Goal: Task Accomplishment & Management: Manage account settings

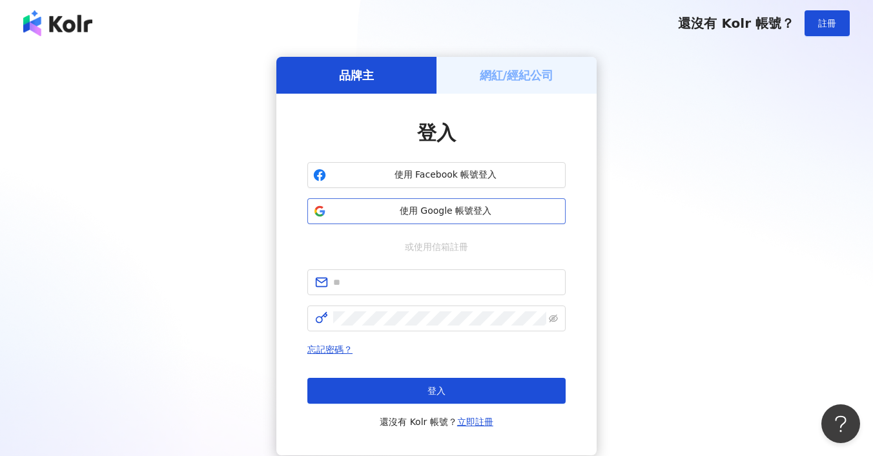
click at [420, 213] on span "使用 Google 帳號登入" at bounding box center [445, 211] width 229 height 13
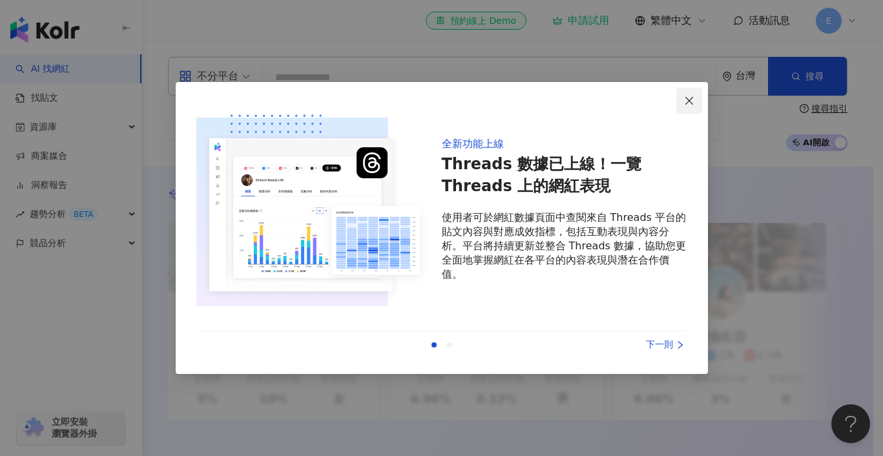
click at [692, 101] on icon "close" at bounding box center [689, 101] width 10 height 10
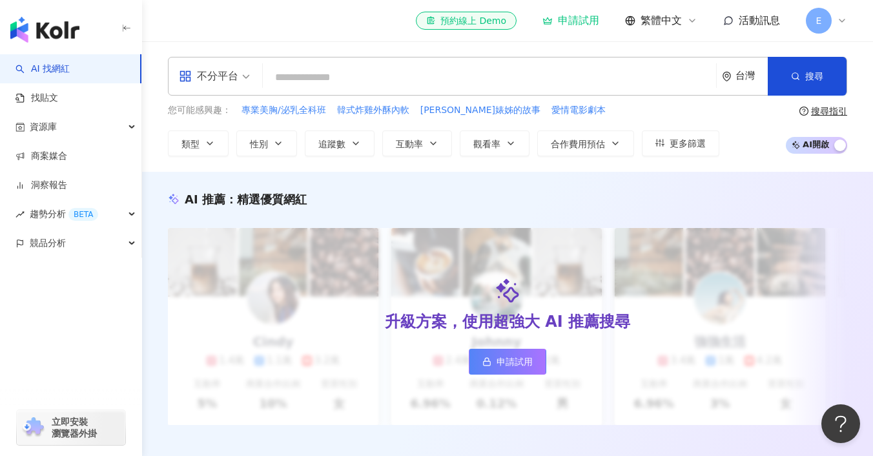
click at [845, 15] on icon at bounding box center [842, 20] width 10 height 10
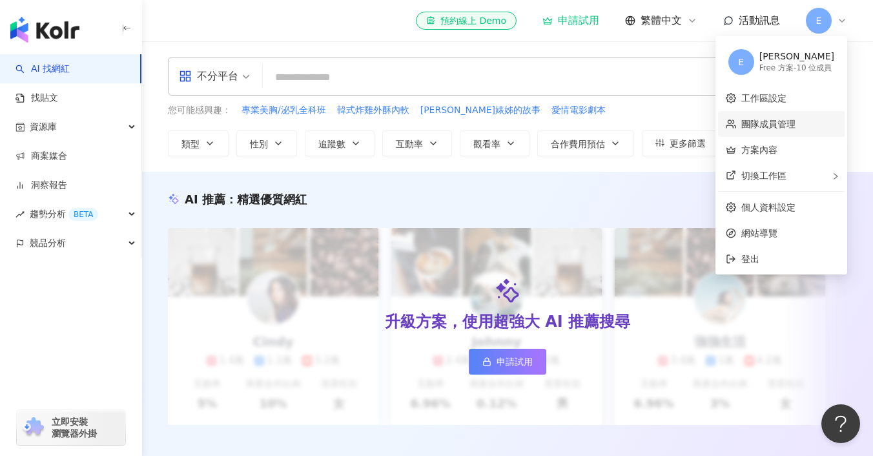
click at [795, 123] on link "團隊成員管理" at bounding box center [768, 124] width 54 height 10
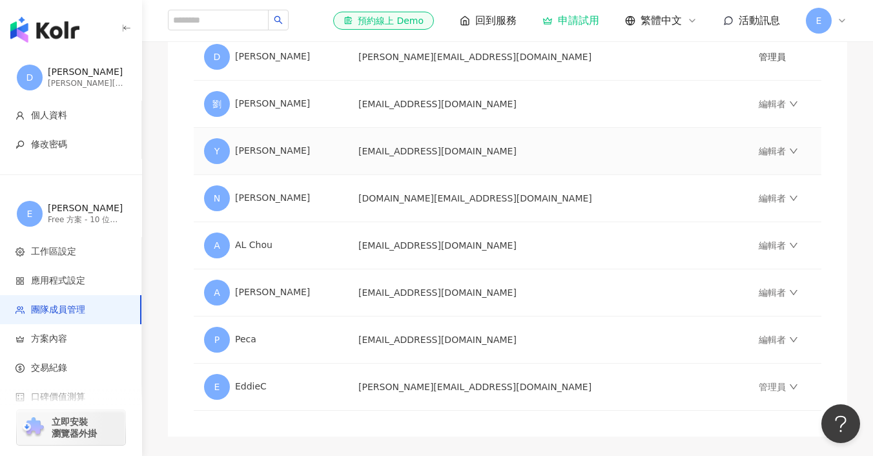
scroll to position [346, 0]
click at [789, 296] on icon "down" at bounding box center [793, 293] width 9 height 9
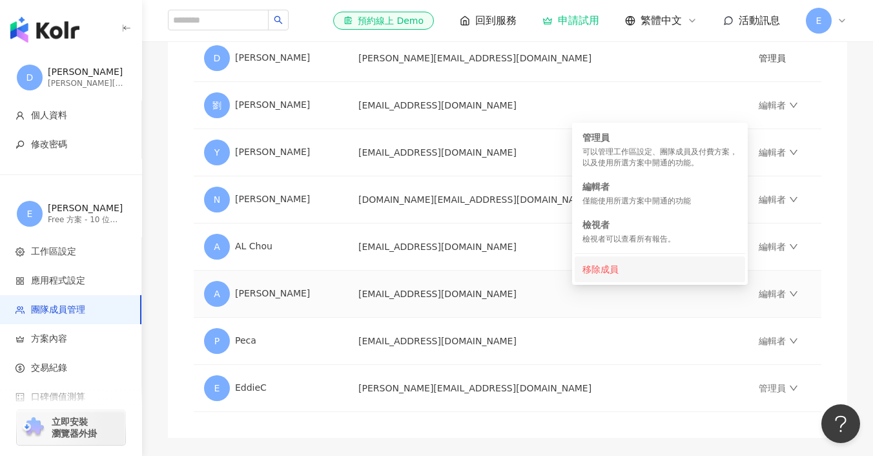
click at [660, 271] on div "移除成員" at bounding box center [659, 269] width 155 height 14
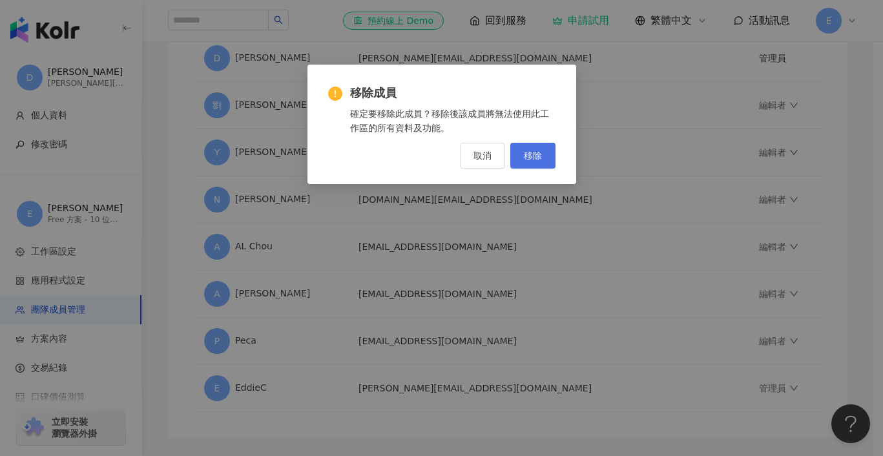
click at [549, 160] on button "移除" at bounding box center [532, 156] width 45 height 26
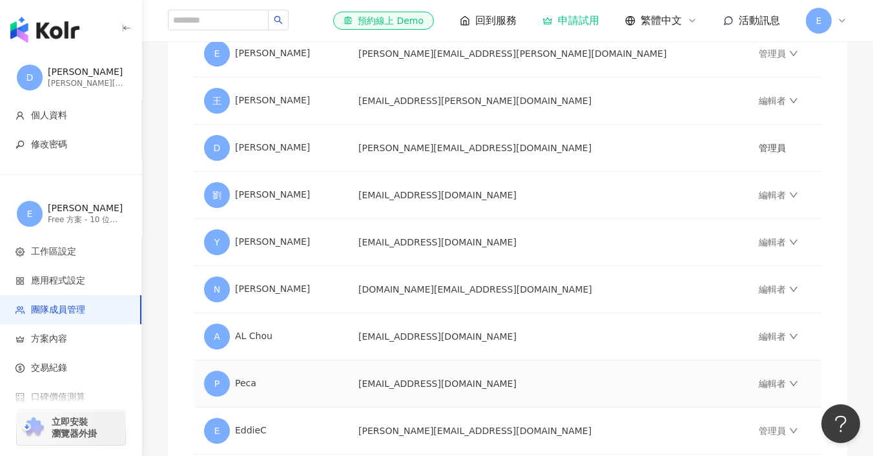
scroll to position [278, 0]
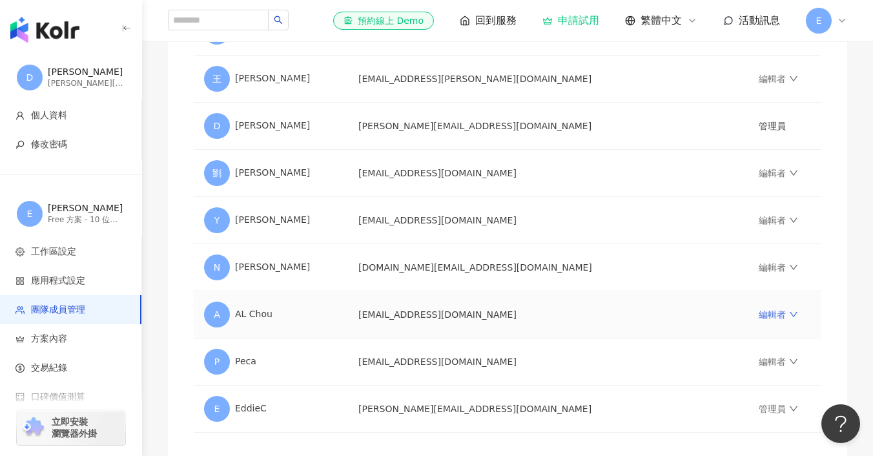
click at [789, 316] on icon "down" at bounding box center [793, 314] width 9 height 9
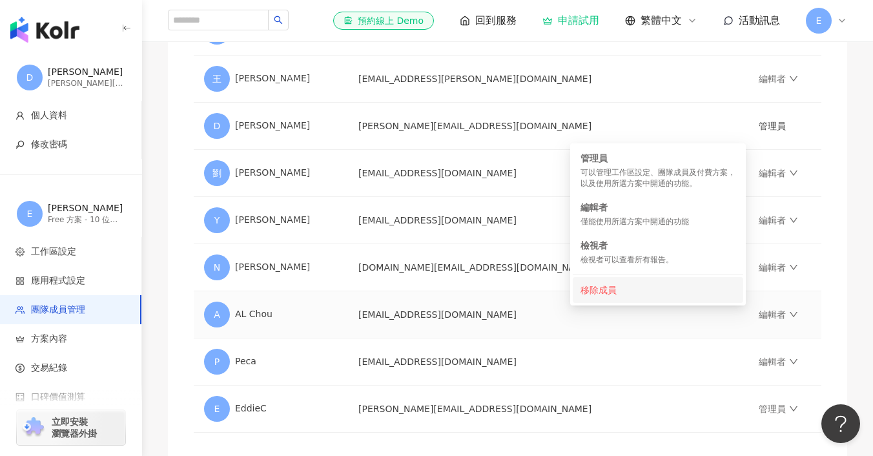
click at [613, 283] on div "移除成員" at bounding box center [657, 290] width 155 height 14
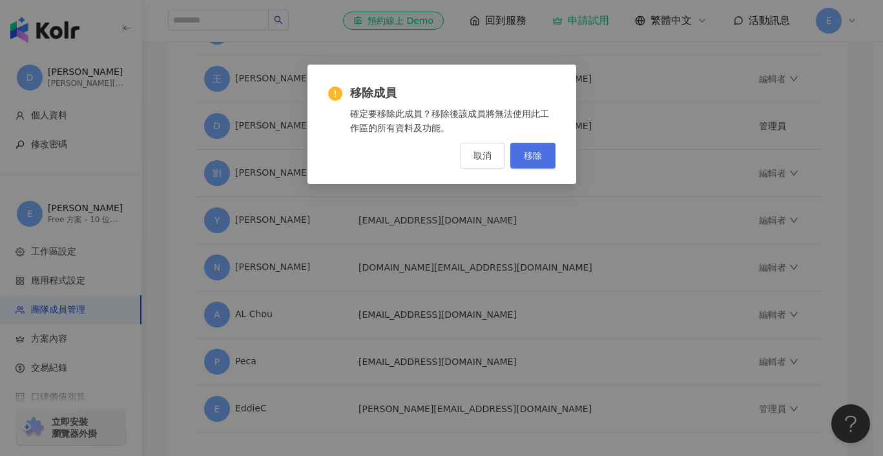
click at [535, 165] on button "移除" at bounding box center [532, 156] width 45 height 26
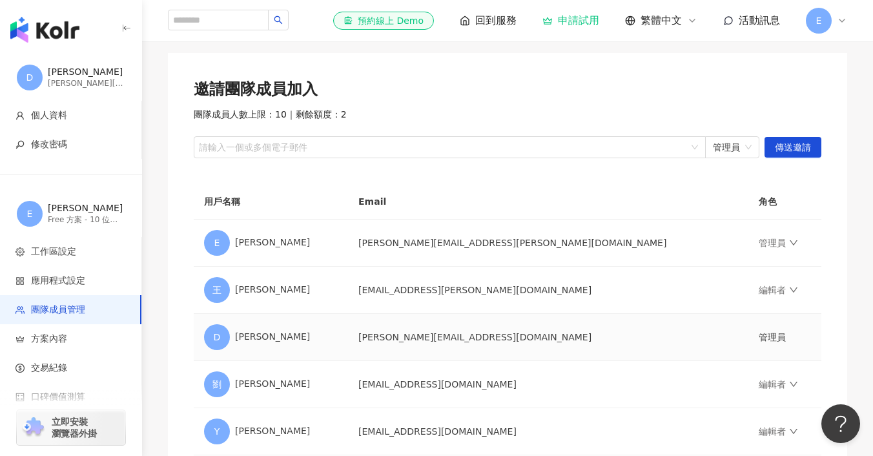
scroll to position [79, 0]
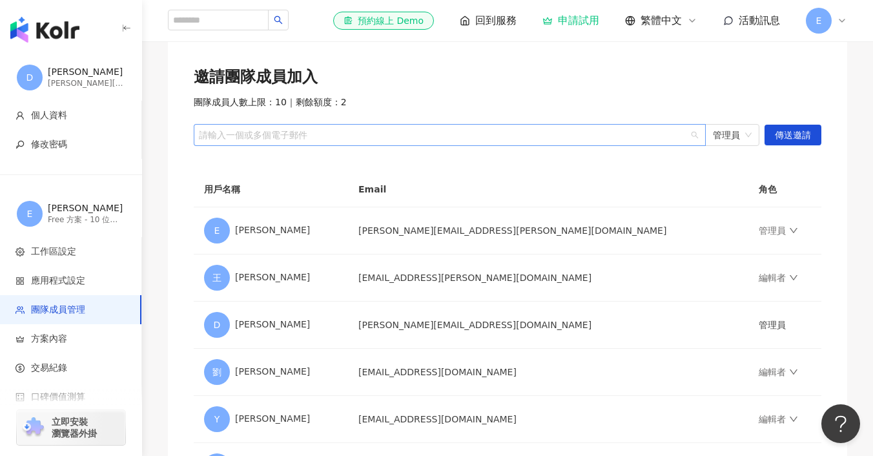
click at [575, 131] on div at bounding box center [442, 135] width 493 height 10
type input "*"
click at [393, 134] on div at bounding box center [442, 135] width 493 height 10
paste input "**********"
click at [728, 131] on span "管理員" at bounding box center [732, 135] width 39 height 21
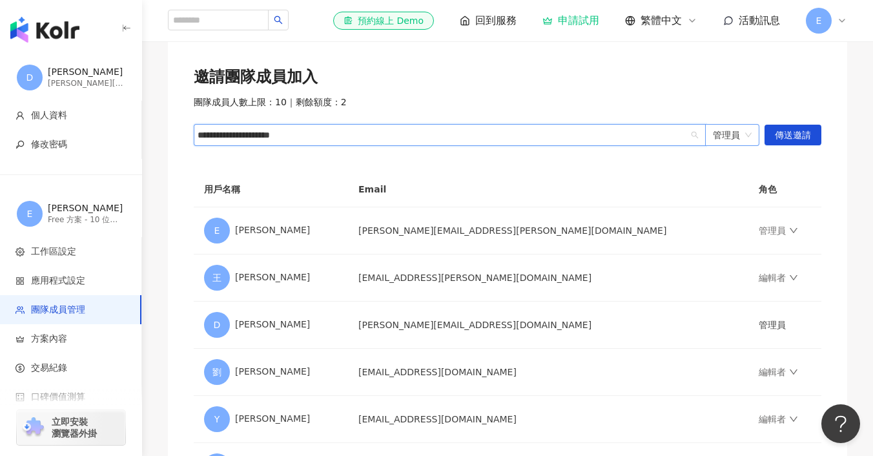
type input "**********"
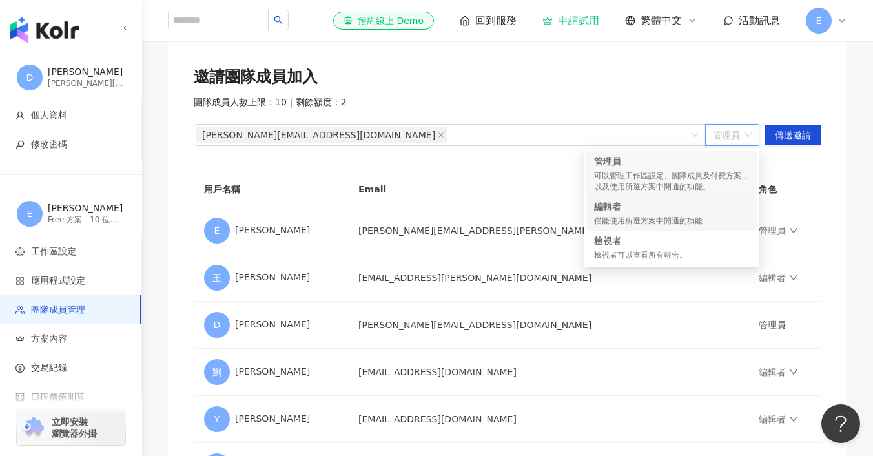
click at [640, 200] on div "編輯者" at bounding box center [671, 206] width 155 height 13
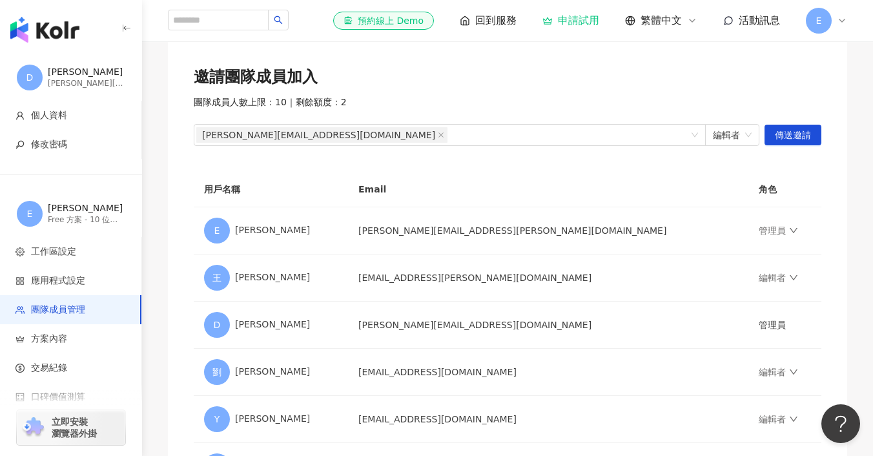
click at [800, 159] on div "邀請團隊成員加入 團隊成員人數上限：10 ｜ 剩餘額度：2 zoe.hung@nextar.com.tw 編輯者 傳送邀請 用戶名稱 Email 角色 E E…" at bounding box center [507, 326] width 679 height 570
click at [779, 133] on span "傳送邀請" at bounding box center [793, 135] width 36 height 21
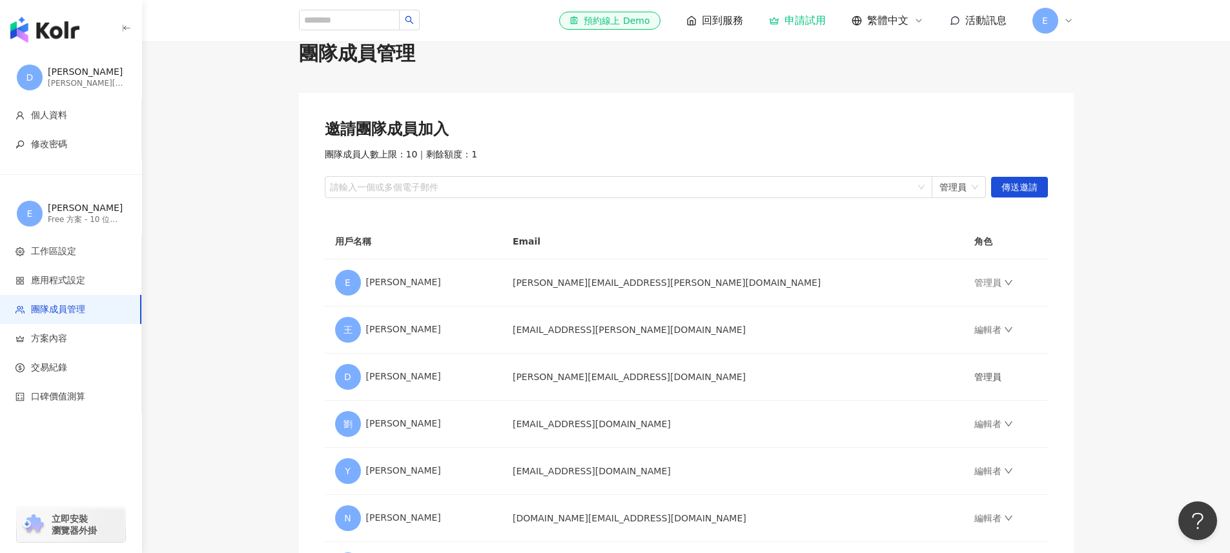
scroll to position [0, 0]
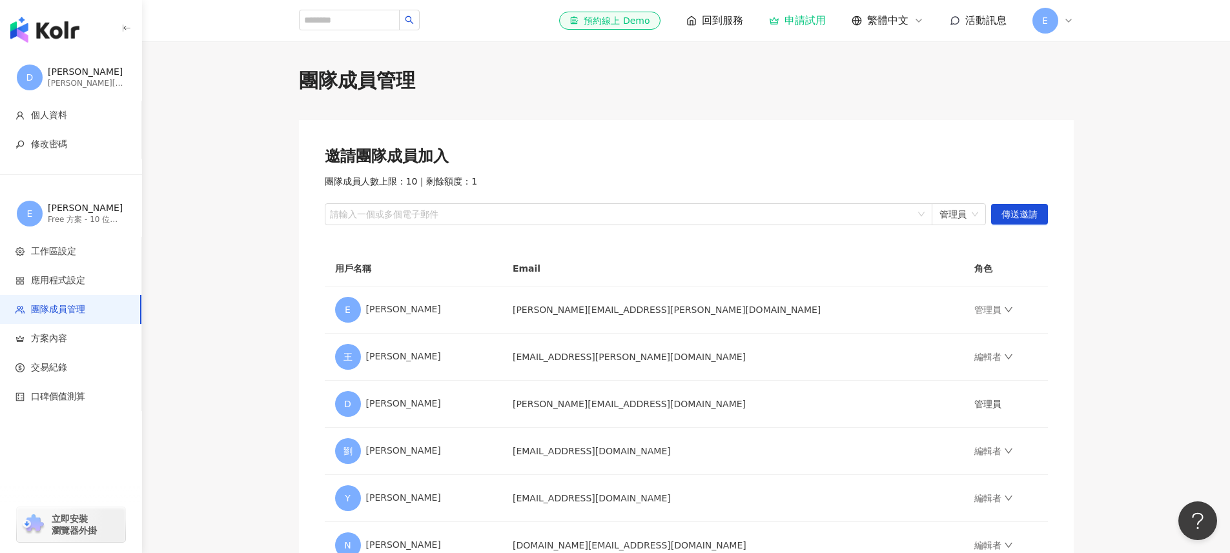
click at [98, 225] on div "Free 方案 - 10 位成員" at bounding box center [86, 219] width 77 height 11
click at [90, 255] on span "工作區設定" at bounding box center [73, 251] width 116 height 13
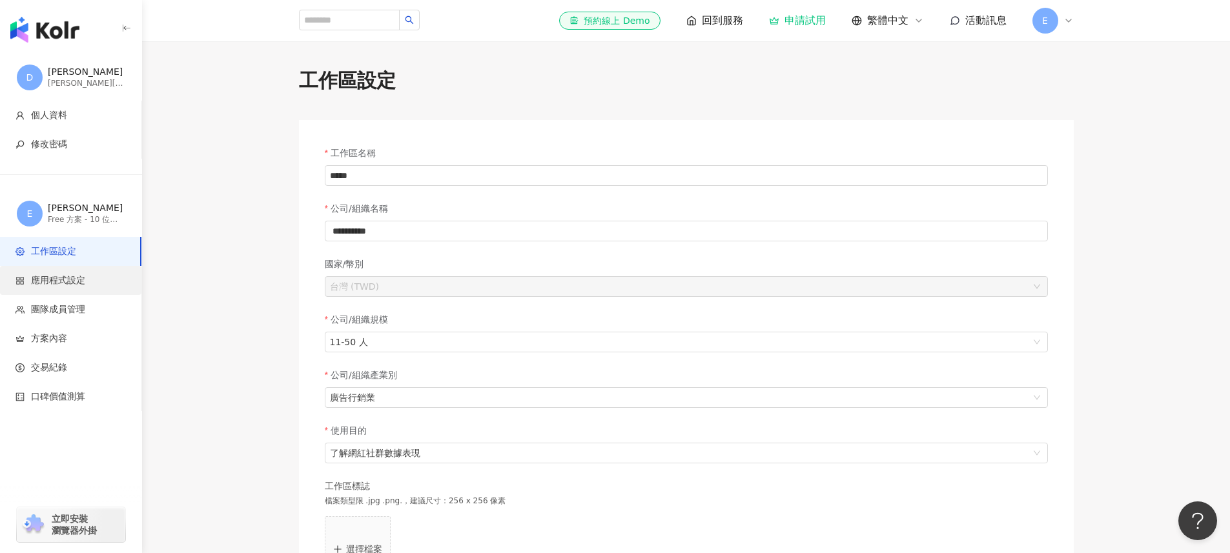
click at [91, 276] on span "應用程式設定" at bounding box center [73, 280] width 116 height 13
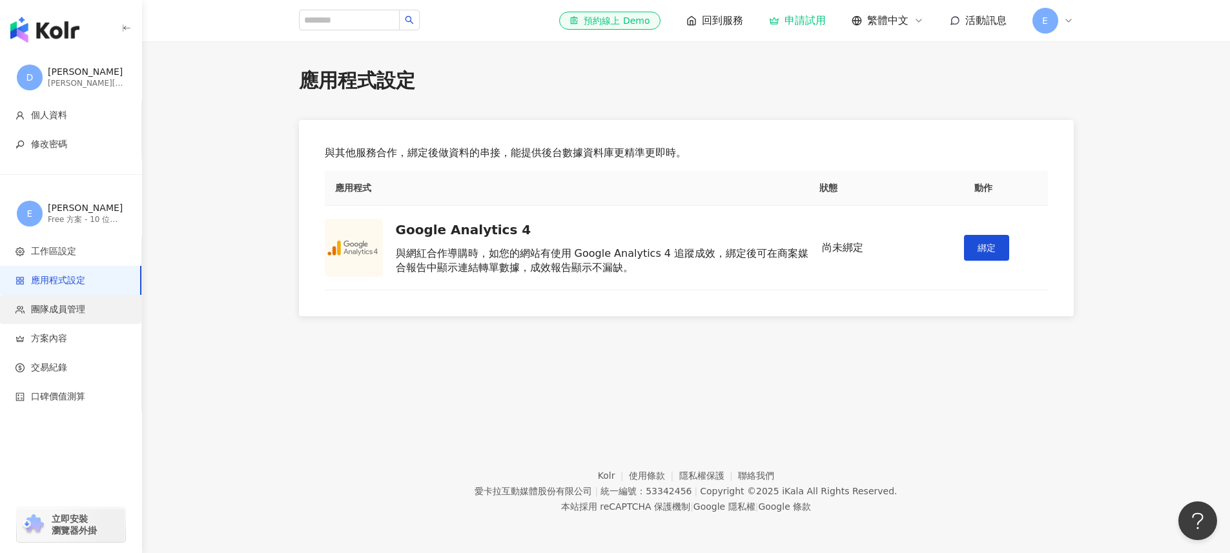
click at [78, 306] on span "團隊成員管理" at bounding box center [58, 309] width 54 height 13
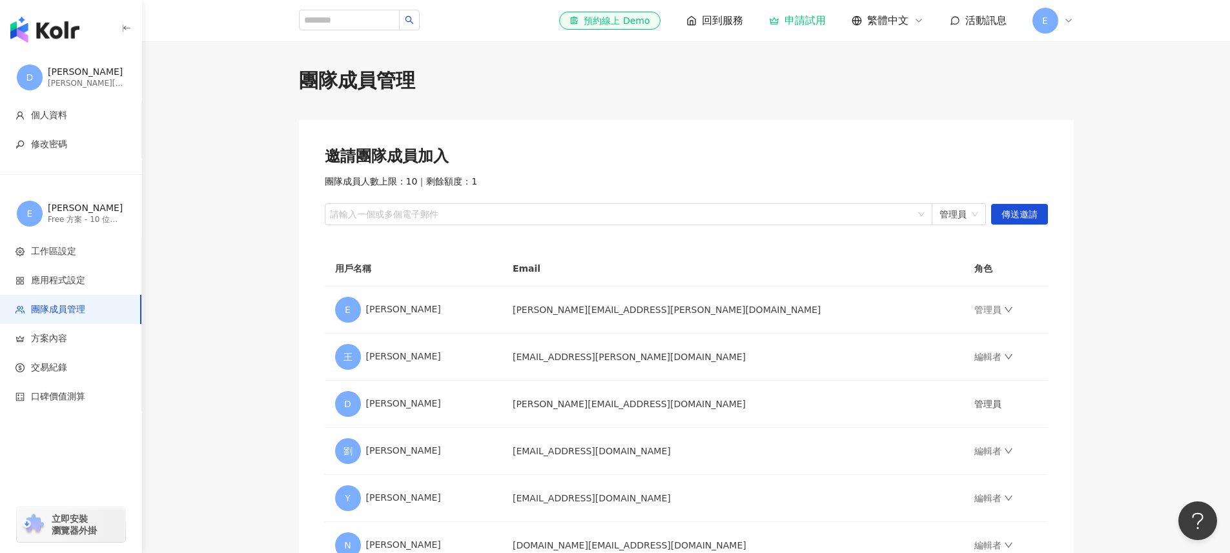
click at [872, 18] on icon at bounding box center [1068, 20] width 10 height 10
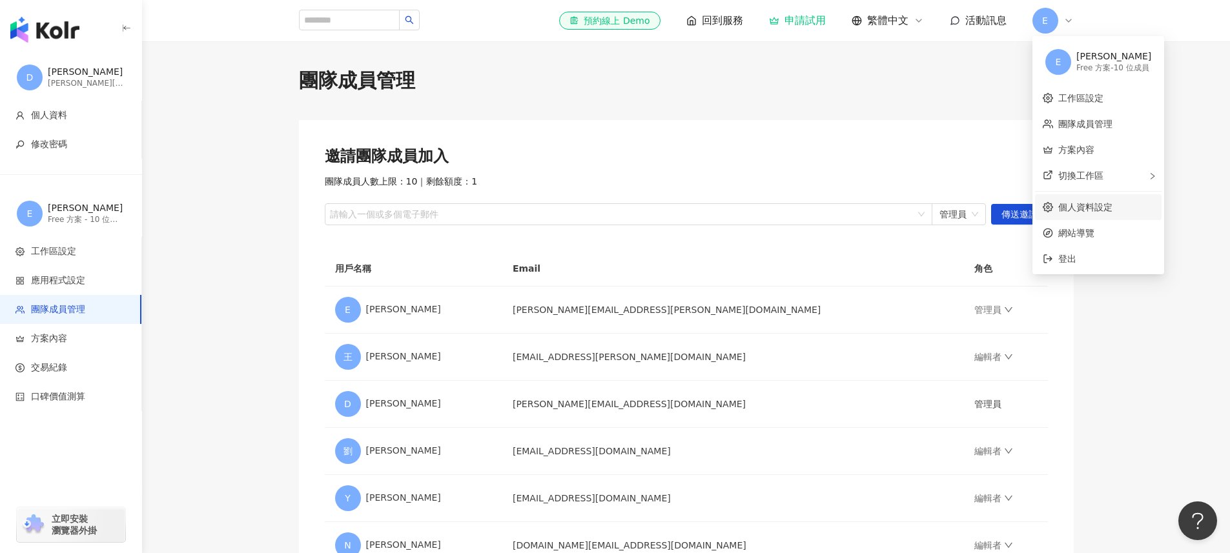
click at [872, 212] on link "個人資料設定" at bounding box center [1085, 207] width 54 height 10
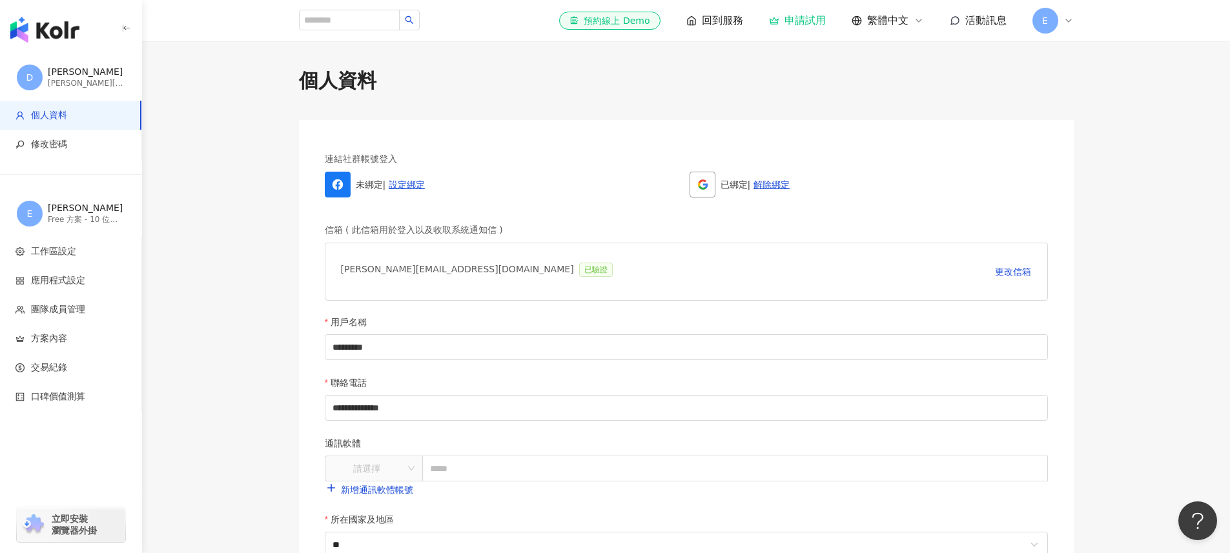
scroll to position [8, 0]
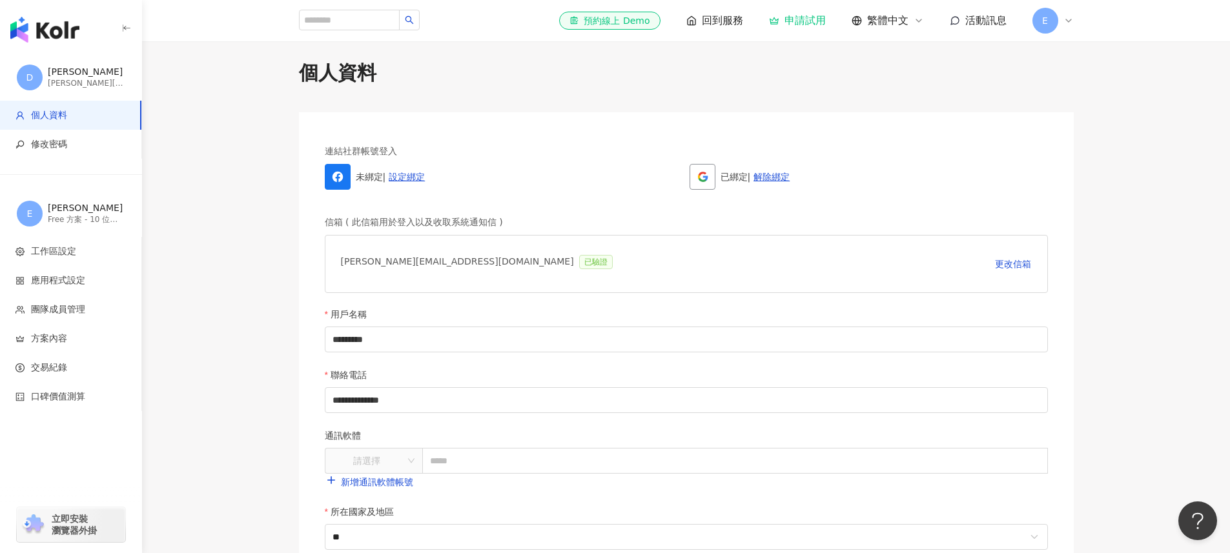
click at [230, 167] on main "**********" at bounding box center [686, 495] width 1088 height 873
click at [88, 337] on span "方案內容" at bounding box center [73, 339] width 116 height 13
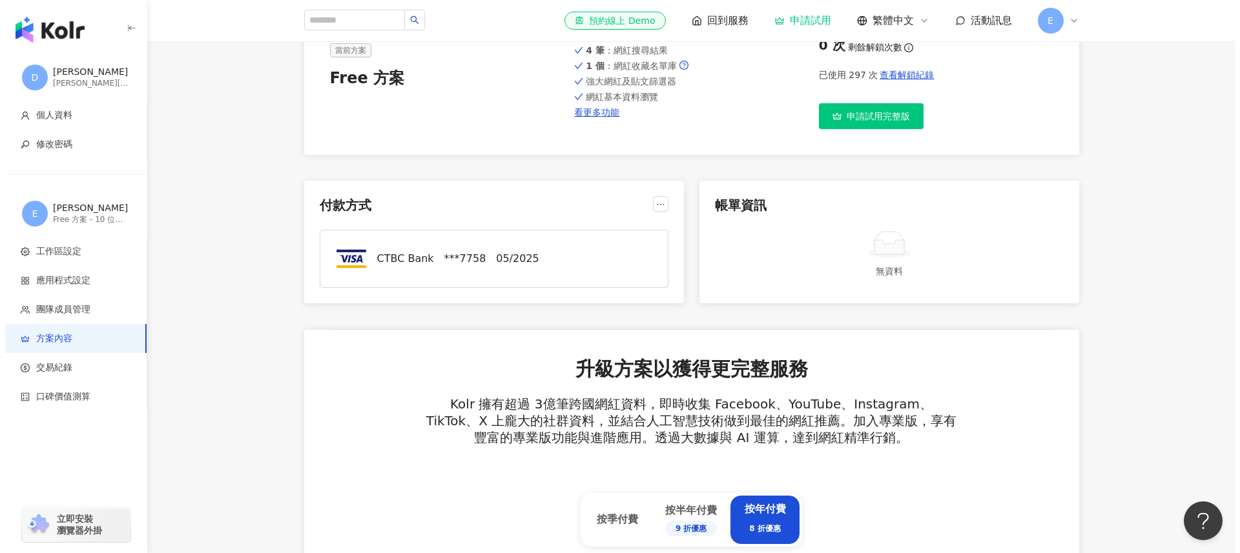
scroll to position [174, 0]
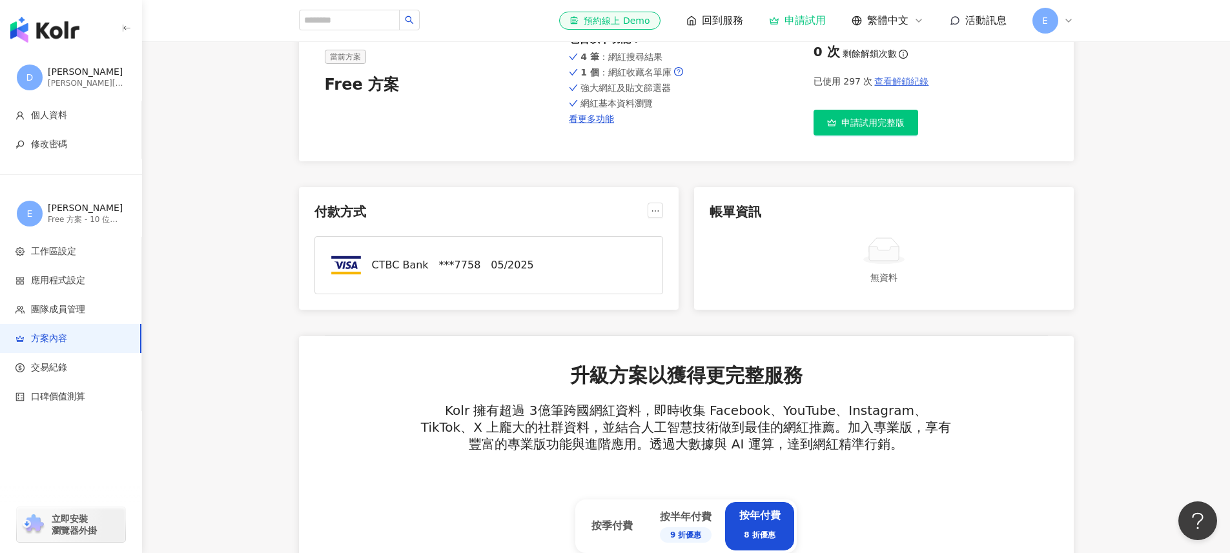
click at [872, 82] on span "查看解鎖紀錄" at bounding box center [901, 81] width 54 height 10
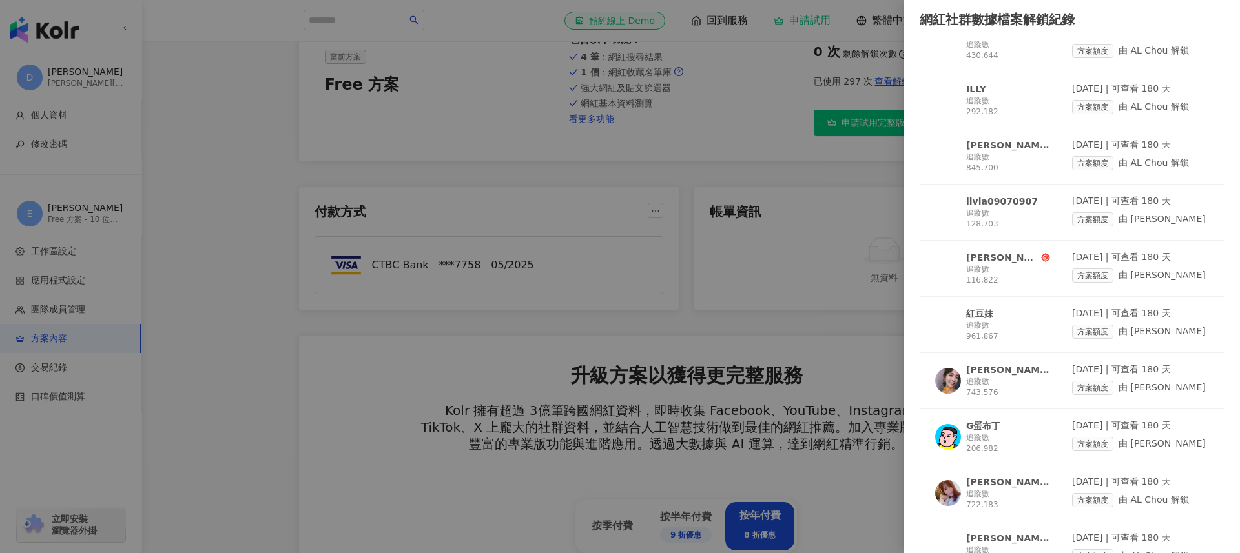
scroll to position [1432, 0]
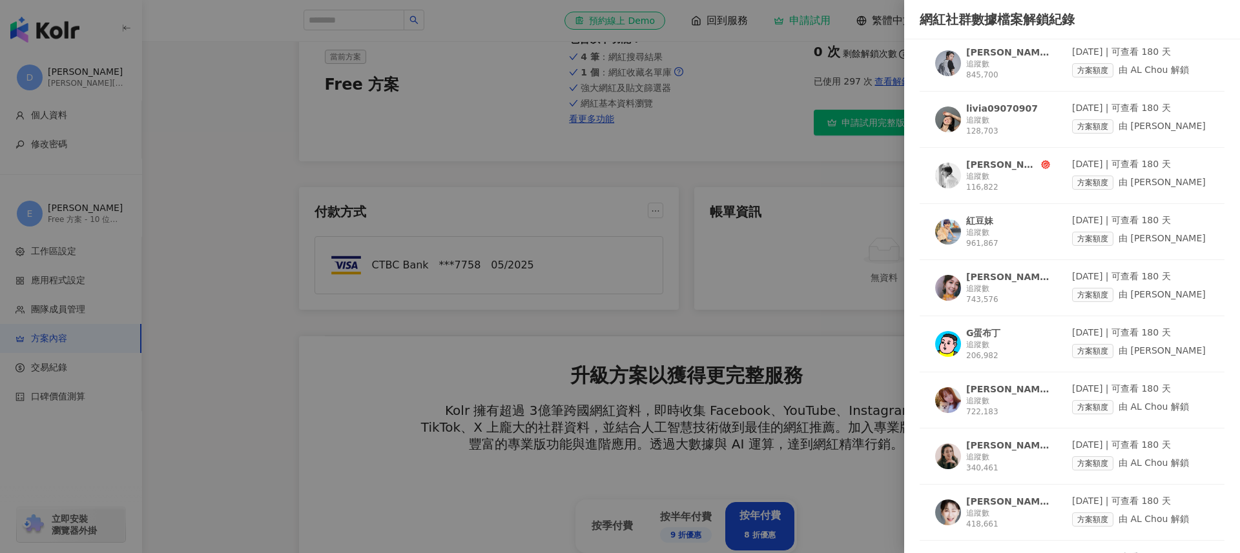
click at [729, 337] on div at bounding box center [620, 276] width 1240 height 553
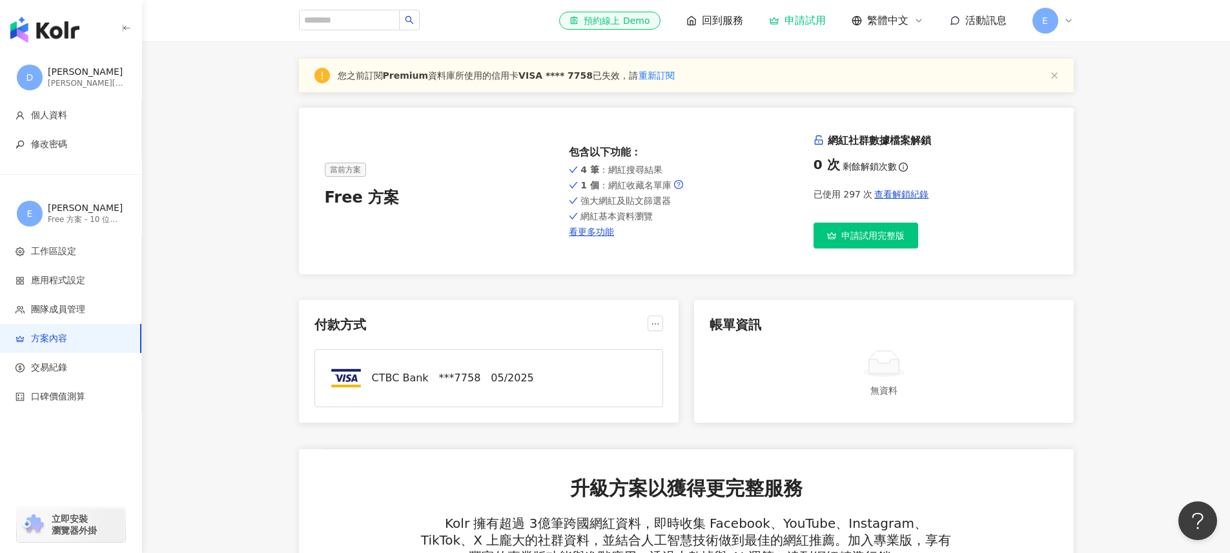
scroll to position [63, 0]
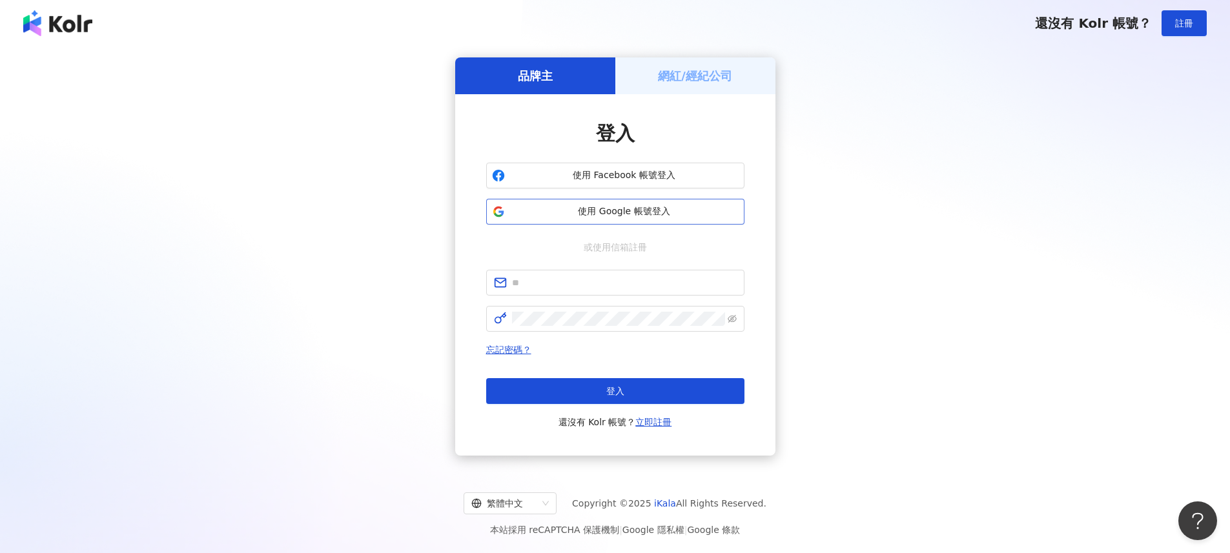
click at [538, 223] on button "使用 Google 帳號登入" at bounding box center [615, 212] width 258 height 26
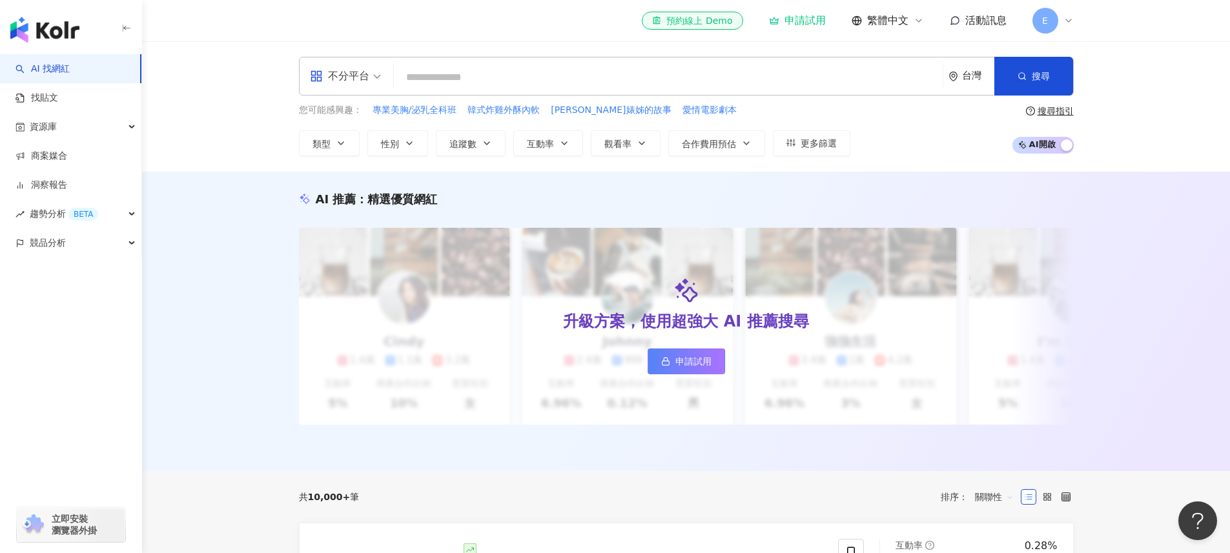
click at [1055, 23] on span "E" at bounding box center [1045, 21] width 26 height 26
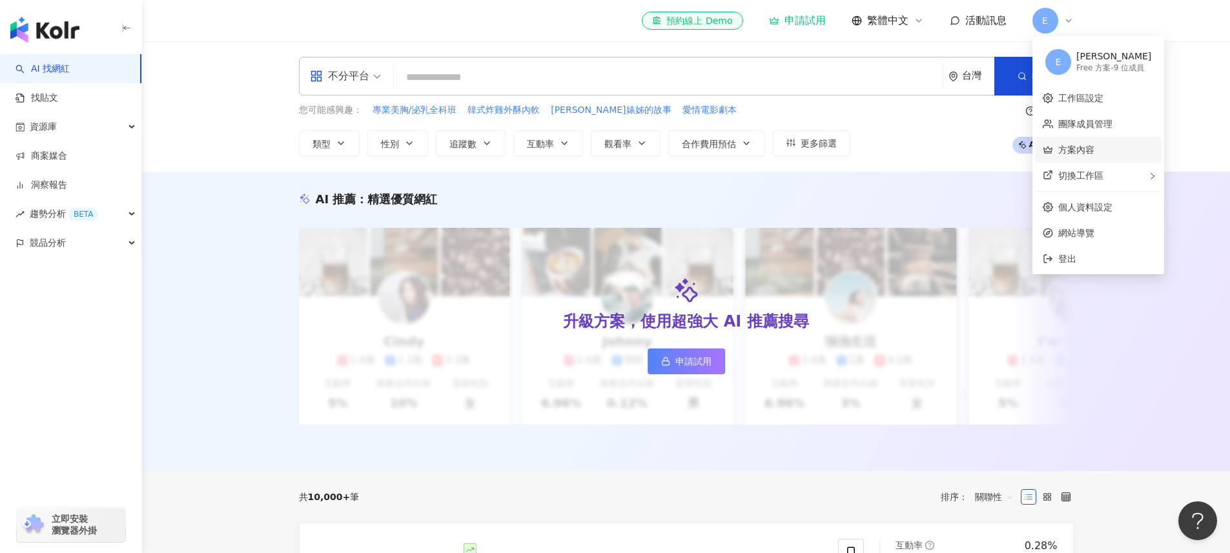
click at [1080, 145] on link "方案內容" at bounding box center [1076, 150] width 36 height 10
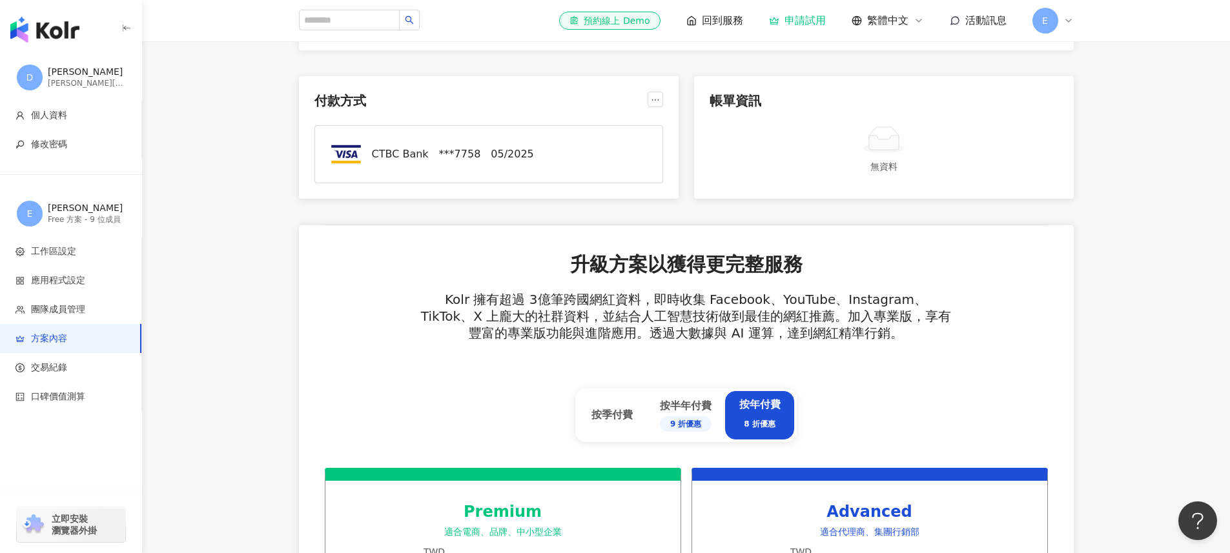
scroll to position [298, 0]
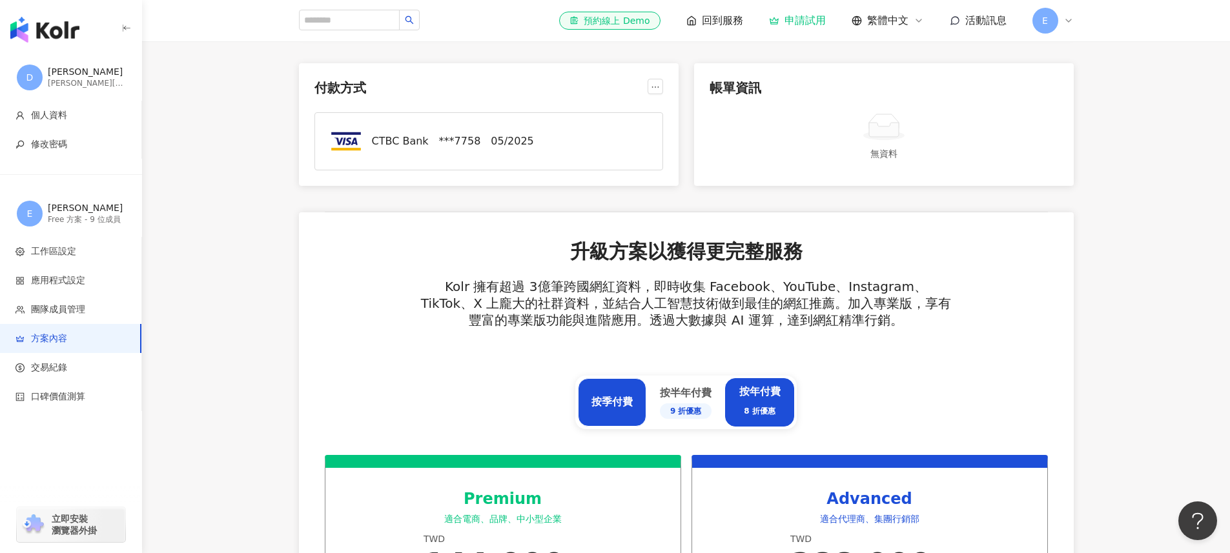
click at [642, 392] on div "按季付費" at bounding box center [612, 402] width 68 height 48
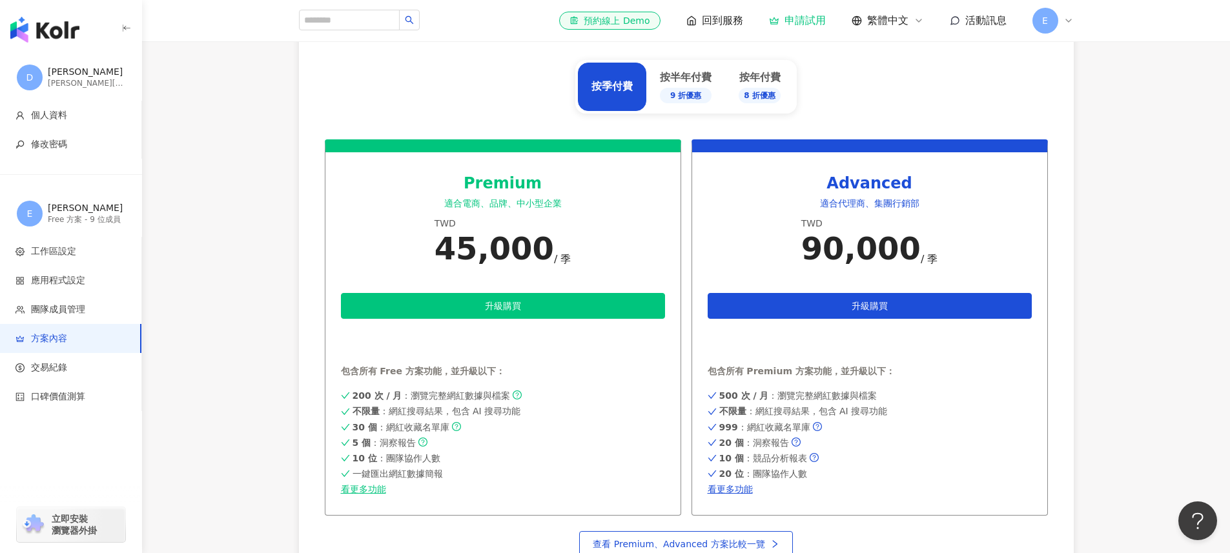
scroll to position [615, 0]
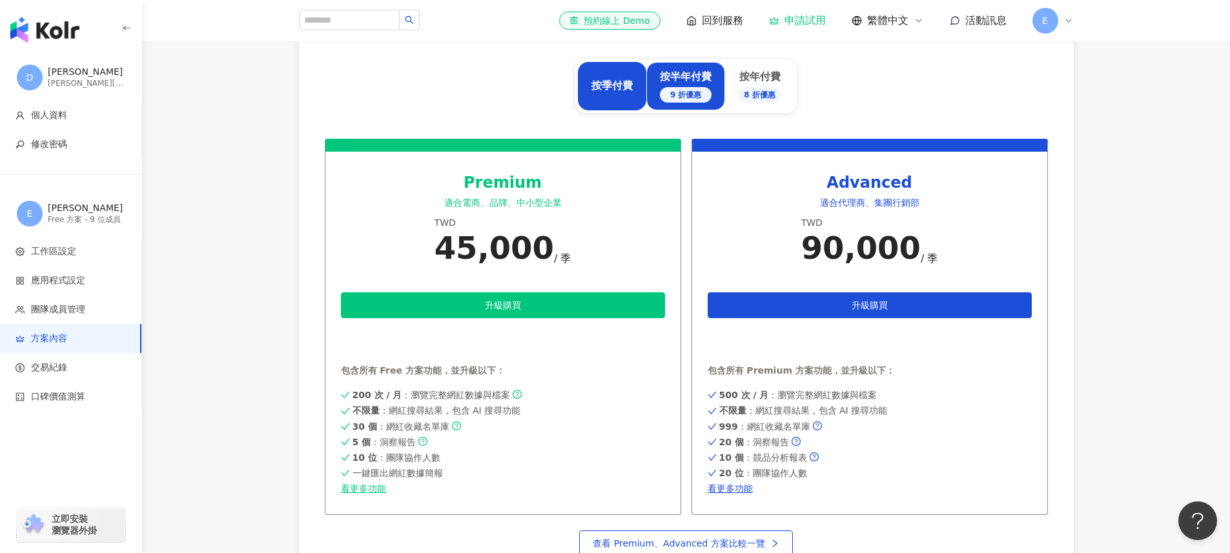
click at [697, 82] on div "按半年付費 9 折優惠" at bounding box center [686, 86] width 52 height 32
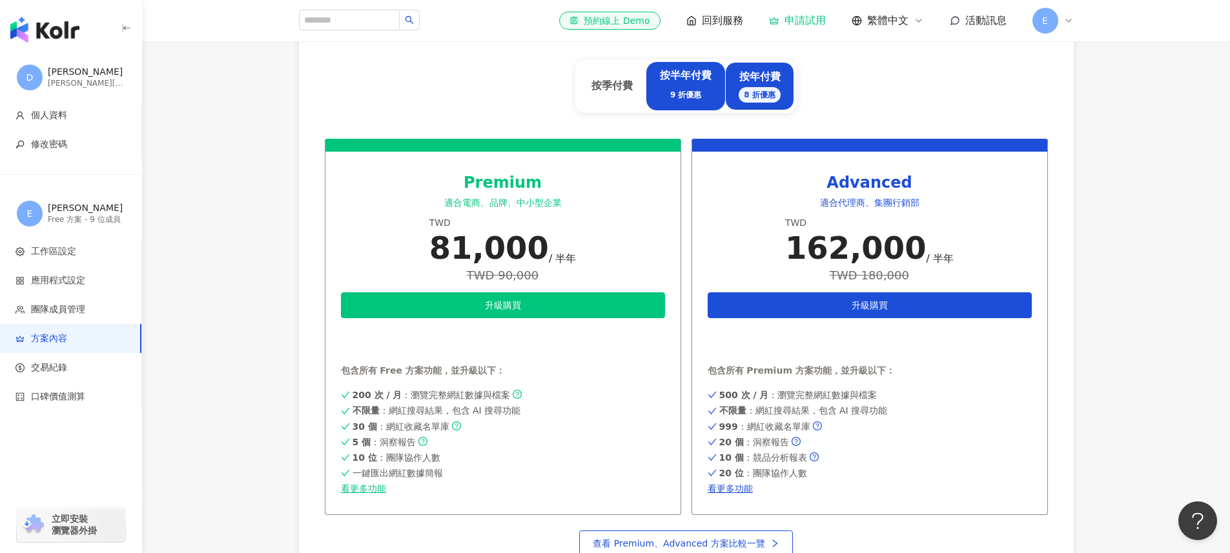
click at [782, 81] on div "按年付費 8 折優惠" at bounding box center [759, 86] width 69 height 48
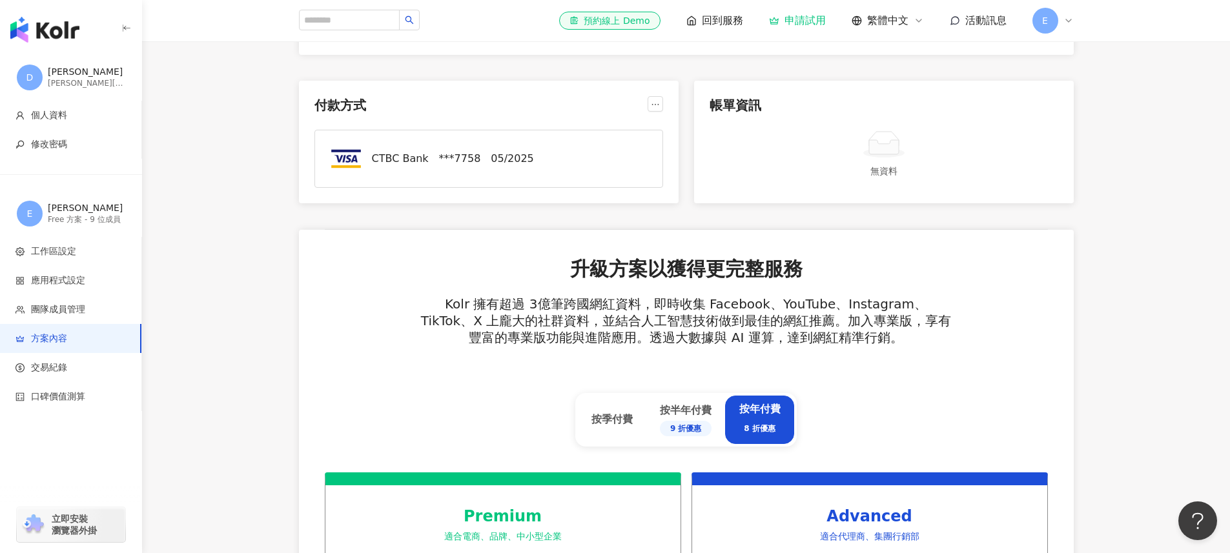
scroll to position [86, 0]
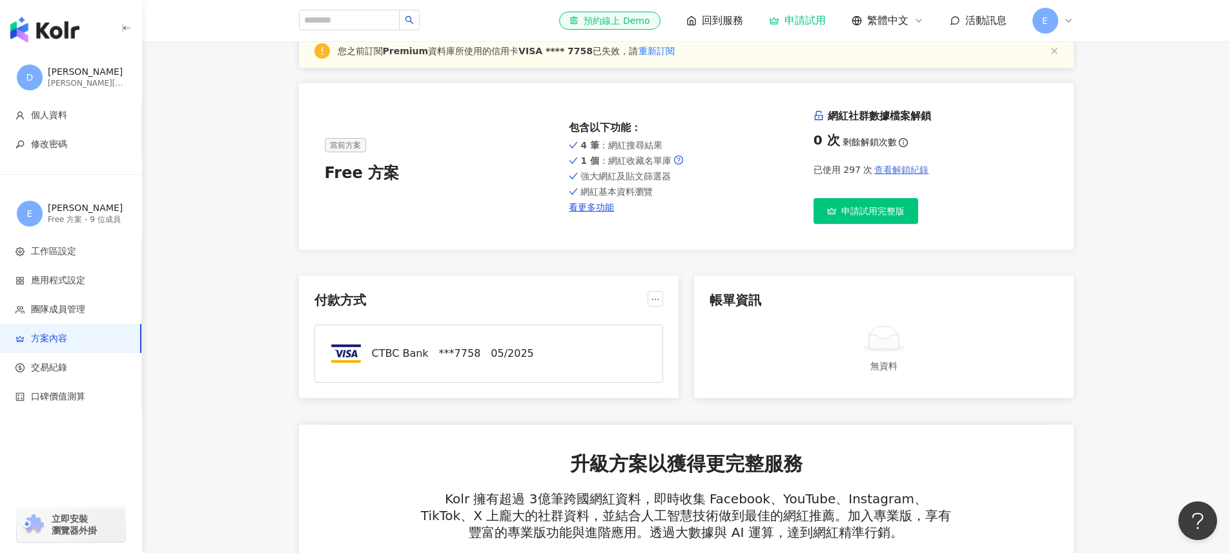
click at [911, 173] on span "查看解鎖紀錄" at bounding box center [901, 170] width 54 height 10
